Goal: Communication & Community: Participate in discussion

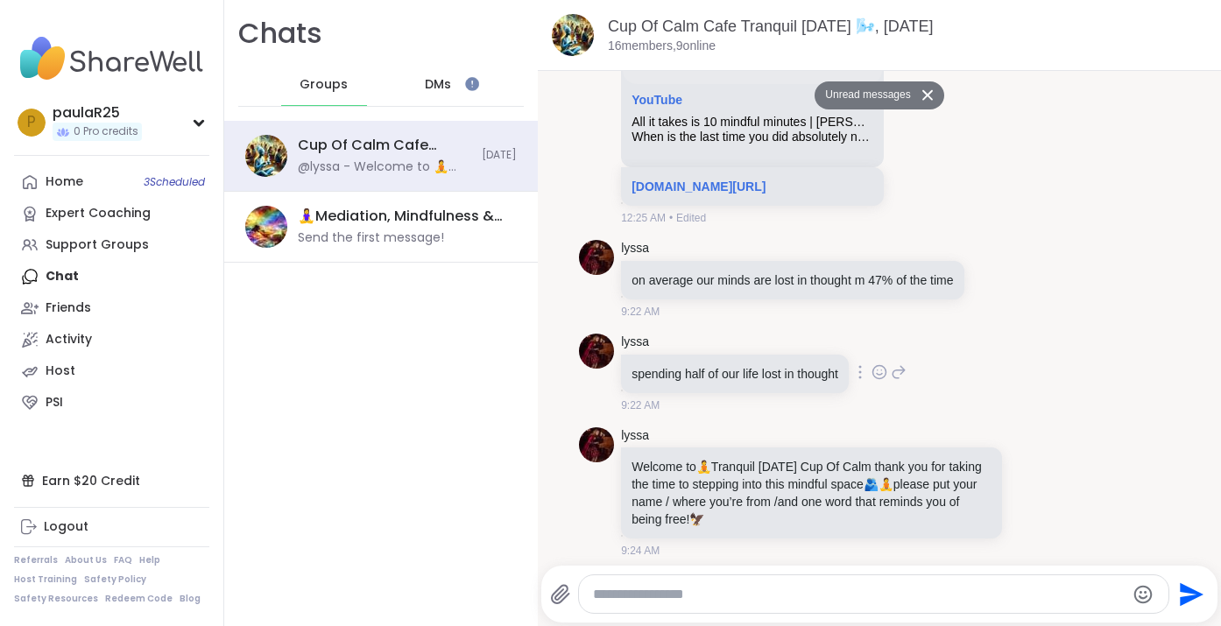
scroll to position [356, 0]
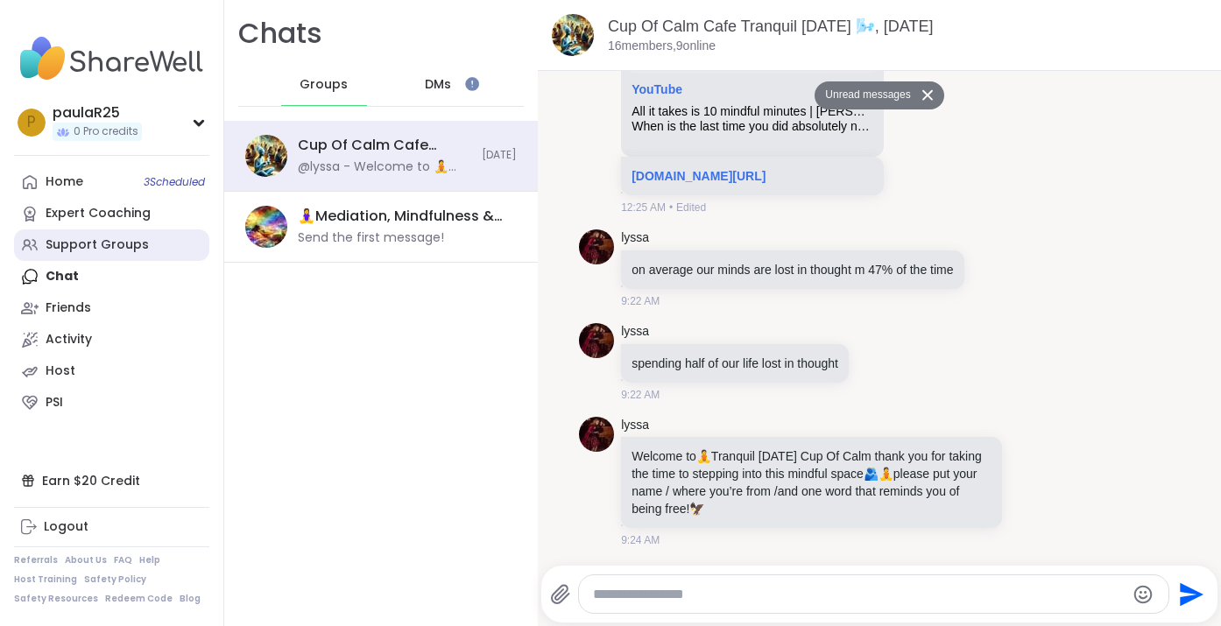
click at [84, 240] on div "Support Groups" at bounding box center [97, 246] width 103 height 18
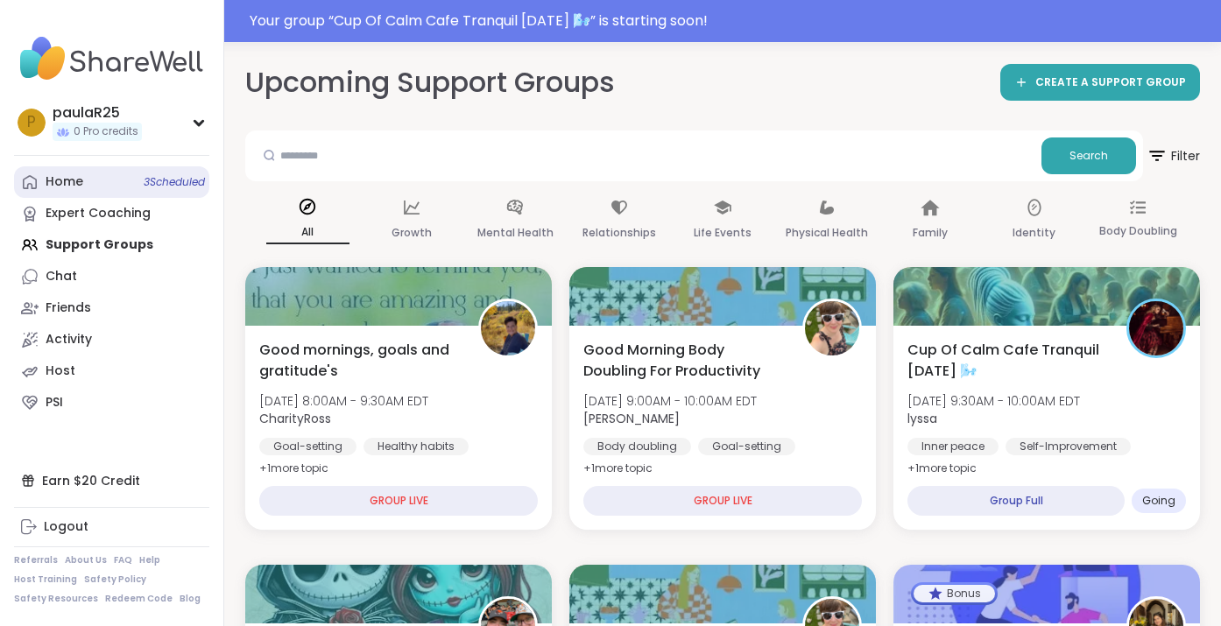
click at [72, 185] on div "Home 3 Scheduled" at bounding box center [65, 182] width 38 height 18
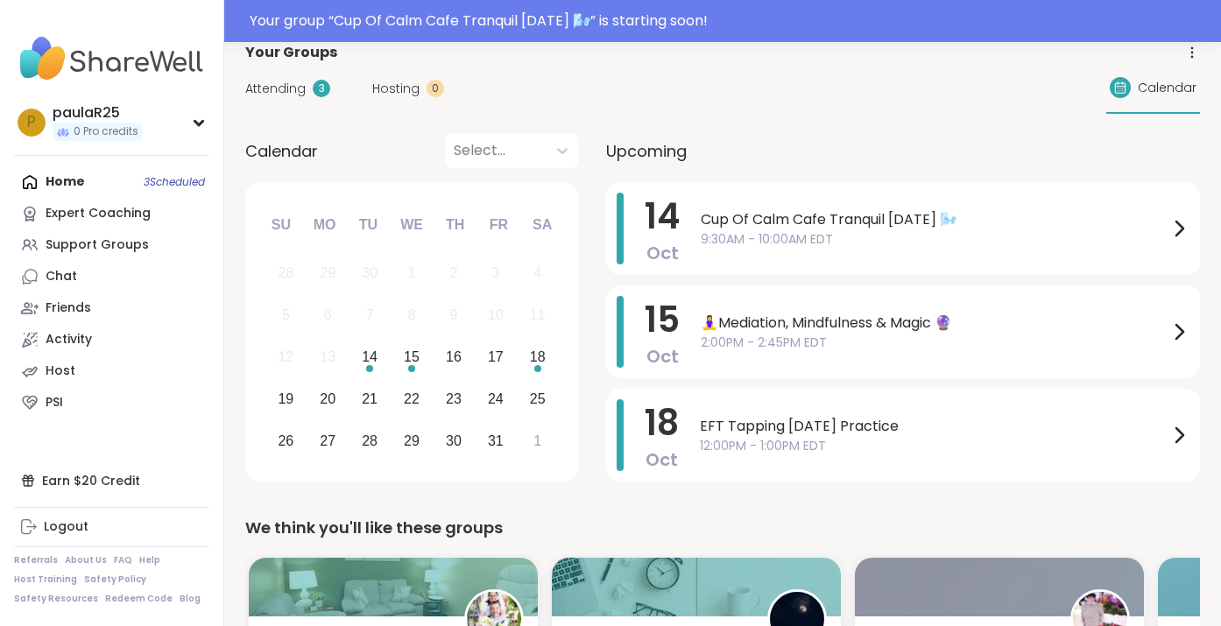
scroll to position [106, 0]
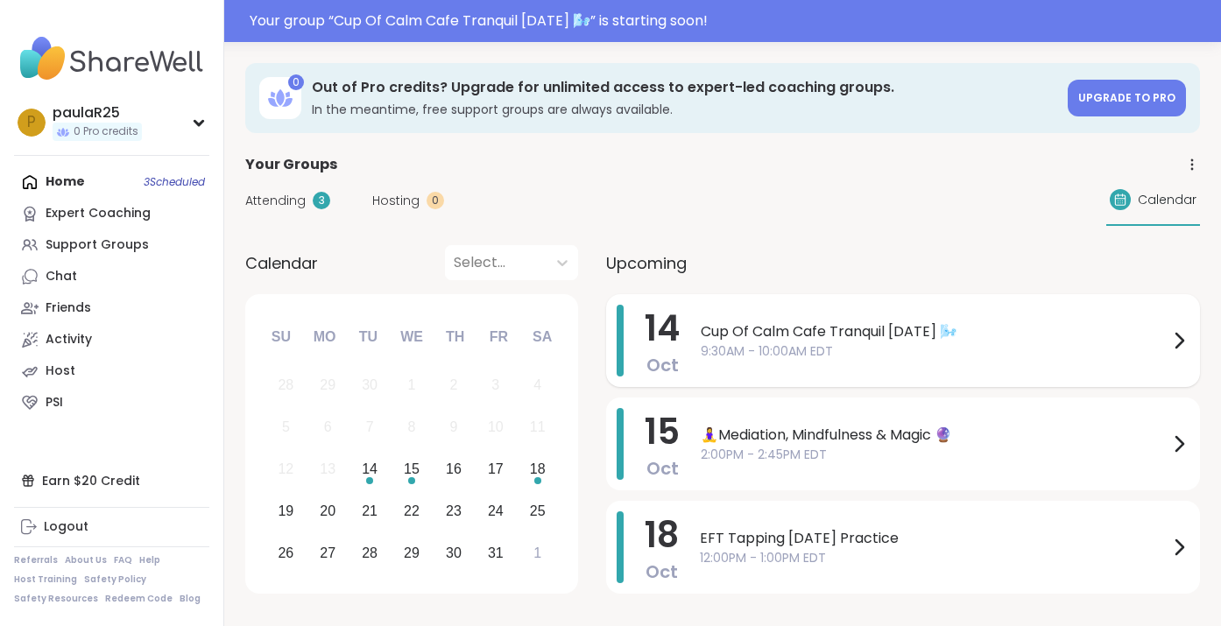
click at [829, 337] on span "Cup Of Calm Cafe Tranquil [DATE] 🌬️" at bounding box center [935, 332] width 468 height 21
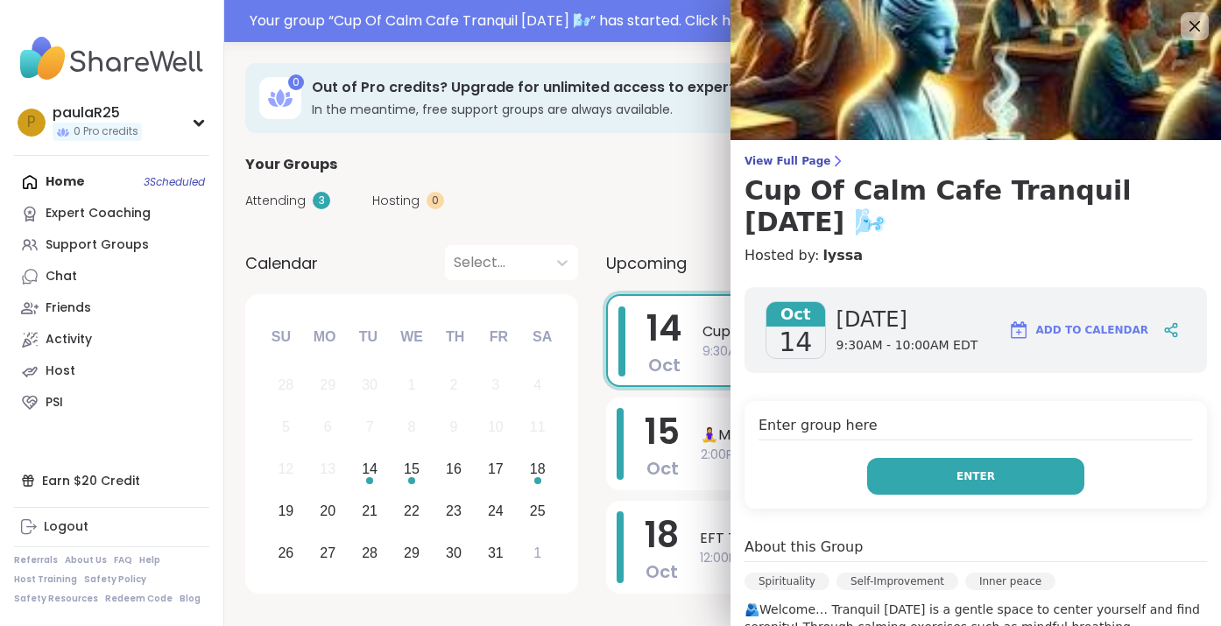
click at [903, 458] on button "Enter" at bounding box center [975, 476] width 217 height 37
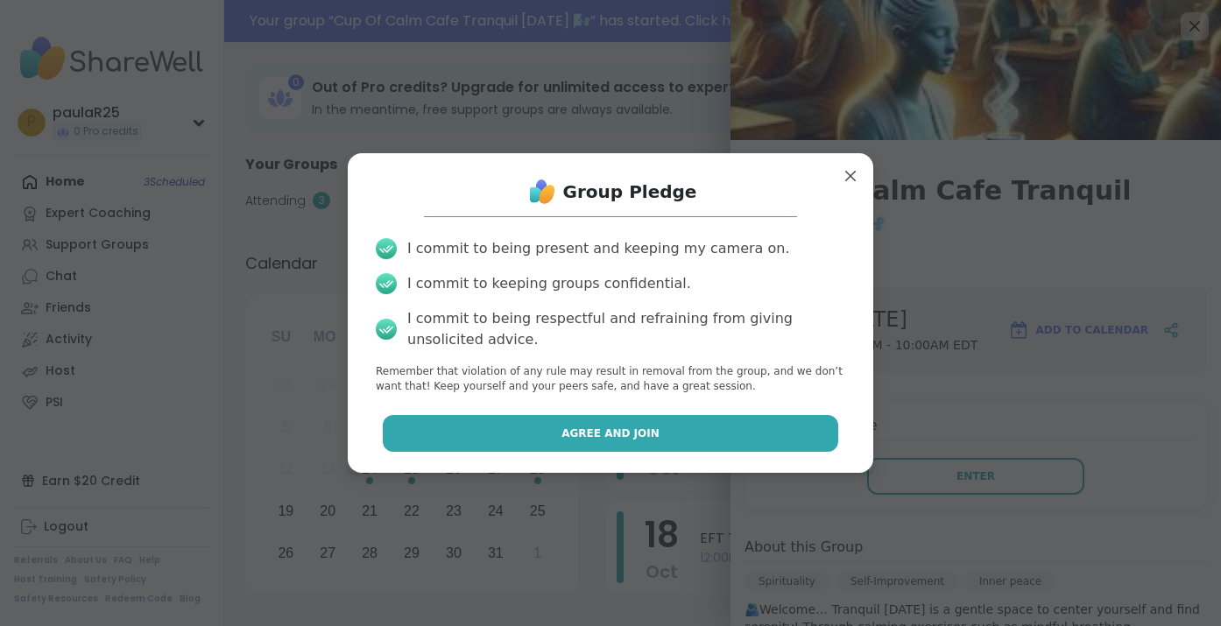
click at [673, 428] on button "Agree and Join" at bounding box center [611, 433] width 456 height 37
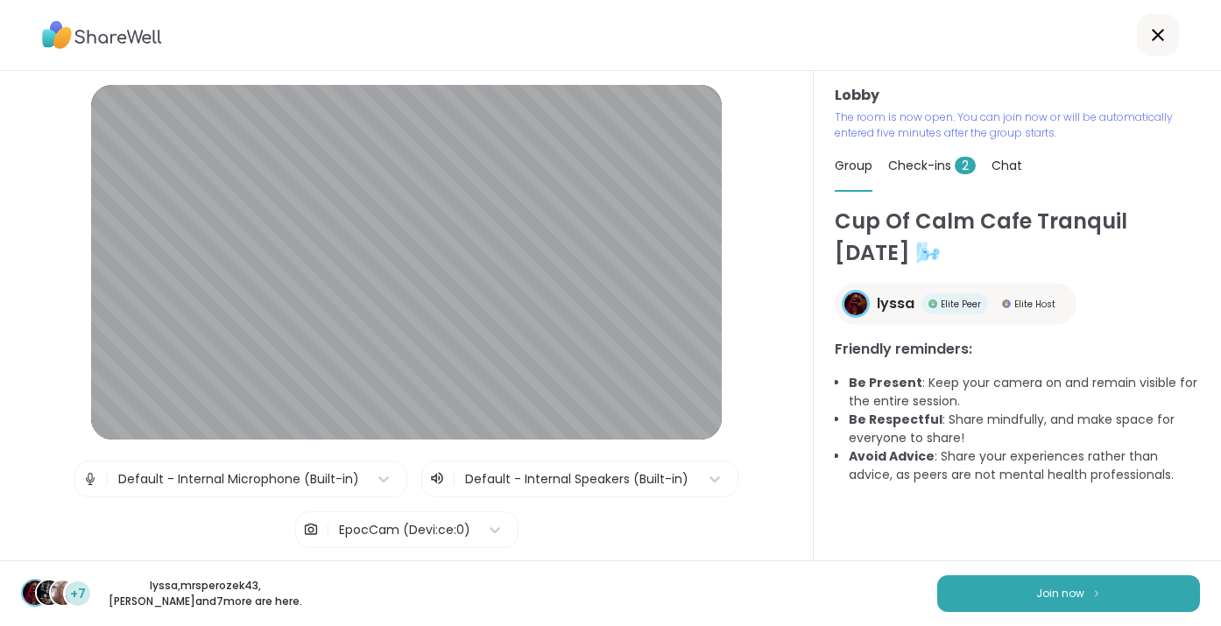
click at [241, 472] on div "Default - Internal Microphone (Built-in)" at bounding box center [238, 479] width 241 height 18
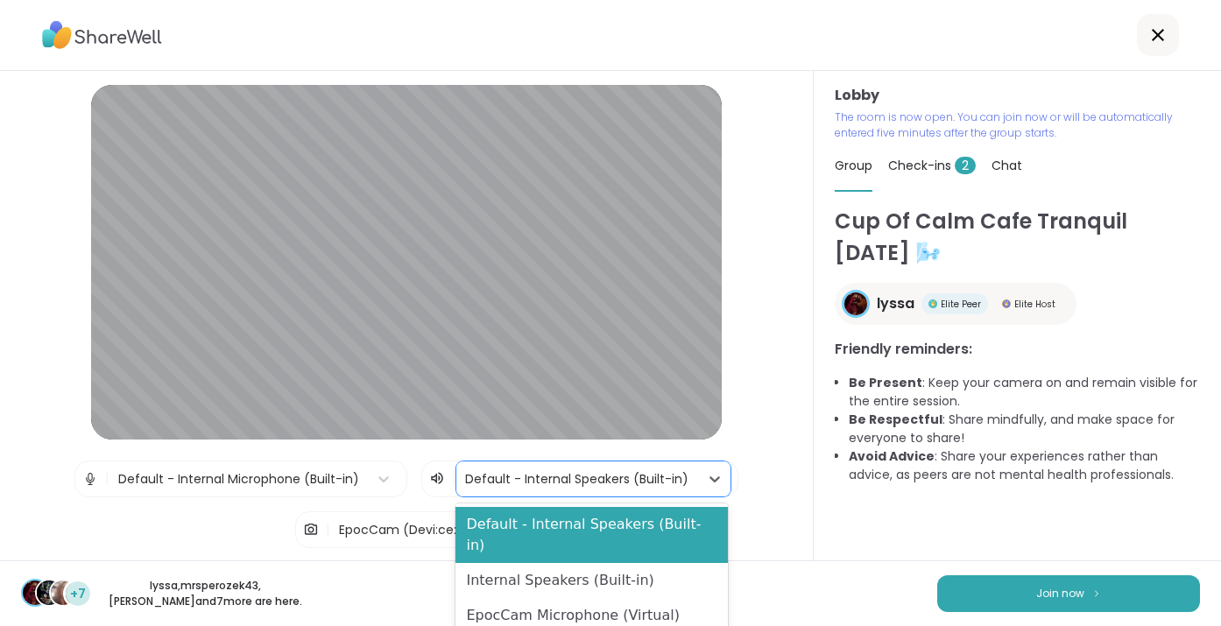
click at [492, 483] on div at bounding box center [577, 480] width 225 height 22
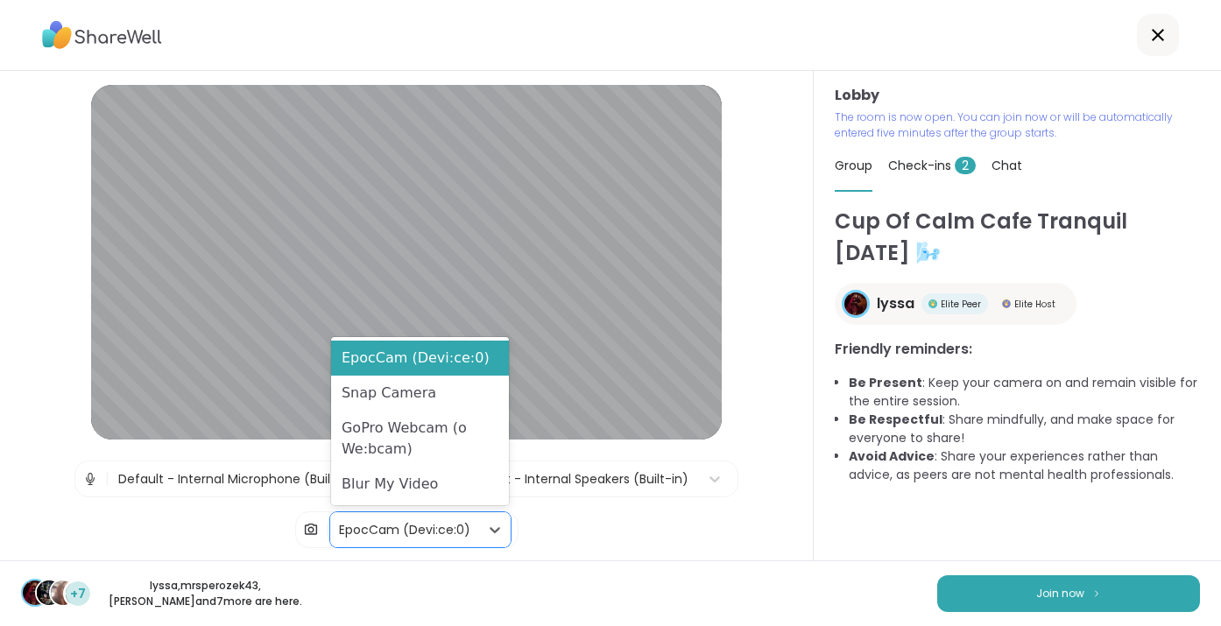
click at [434, 525] on div "EpocCam (Devi:ce:0)" at bounding box center [404, 530] width 131 height 18
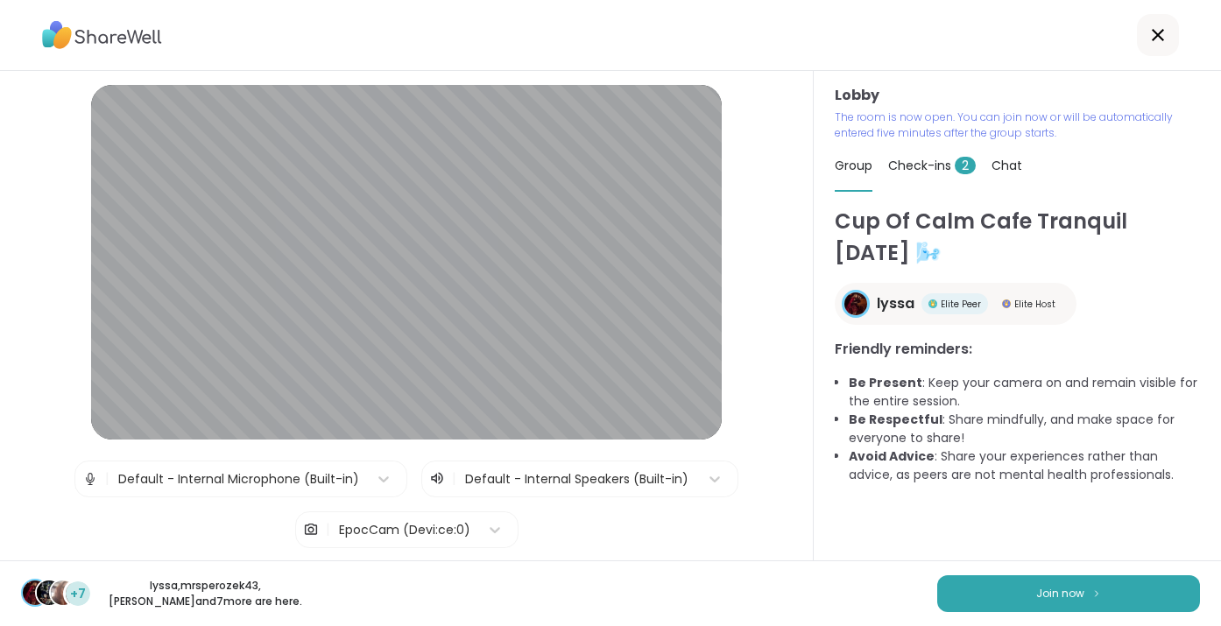
click at [45, 327] on div "Lobby | Default - Internal Microphone (Built-in) | Default - Internal Speakers …" at bounding box center [406, 372] width 732 height 575
